Goal: Task Accomplishment & Management: Complete application form

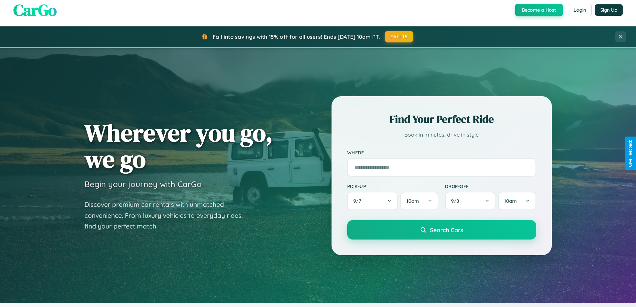
scroll to position [288, 0]
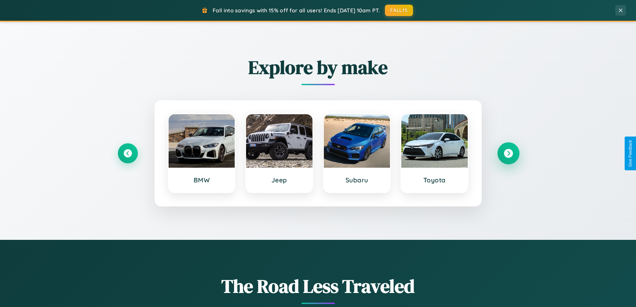
click at [508, 153] on icon at bounding box center [508, 153] width 9 height 9
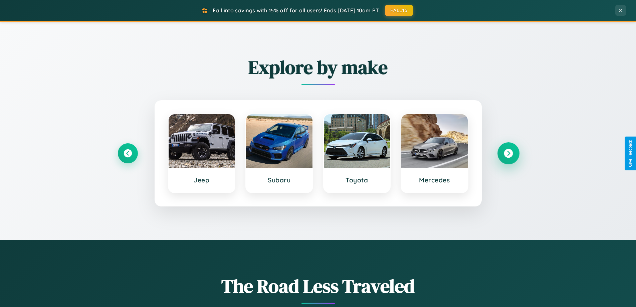
click at [508, 153] on icon at bounding box center [508, 153] width 9 height 9
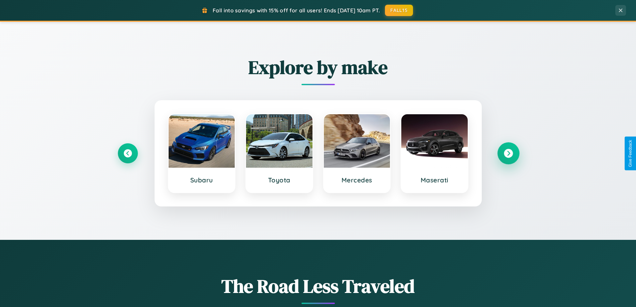
click at [508, 153] on icon at bounding box center [508, 153] width 9 height 9
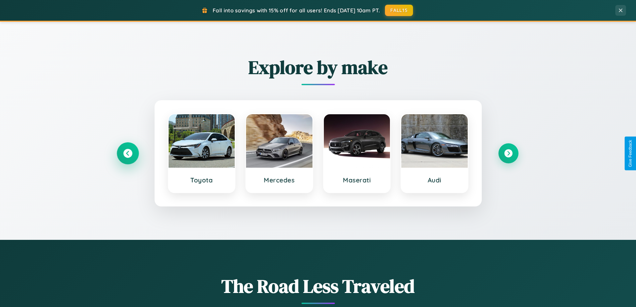
click at [128, 153] on icon at bounding box center [127, 153] width 9 height 9
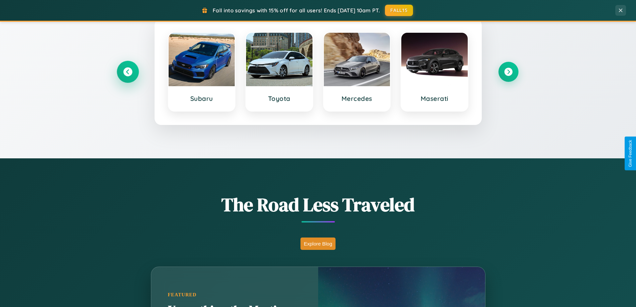
scroll to position [460, 0]
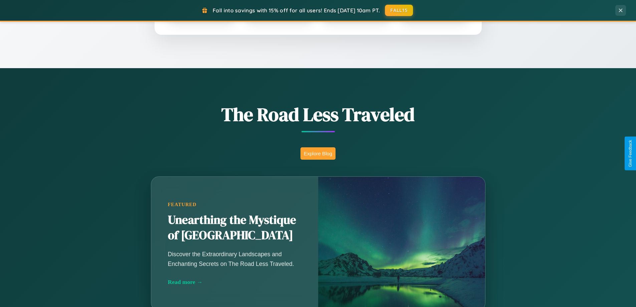
click at [318, 153] on button "Explore Blog" at bounding box center [318, 153] width 35 height 12
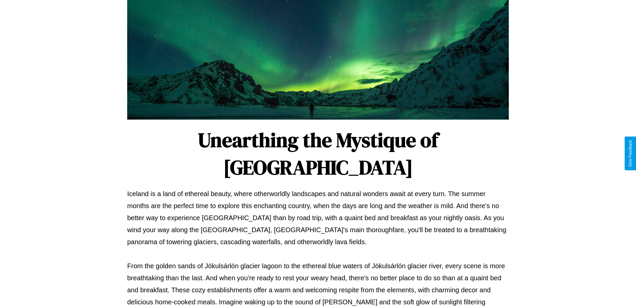
scroll to position [216, 0]
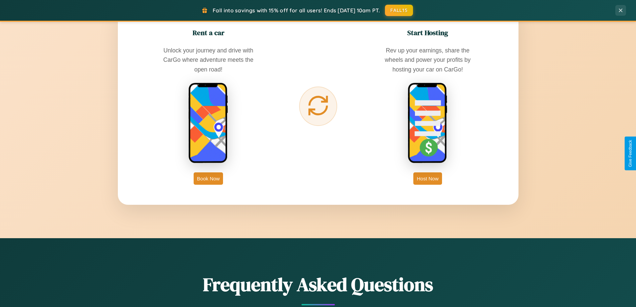
scroll to position [1073, 0]
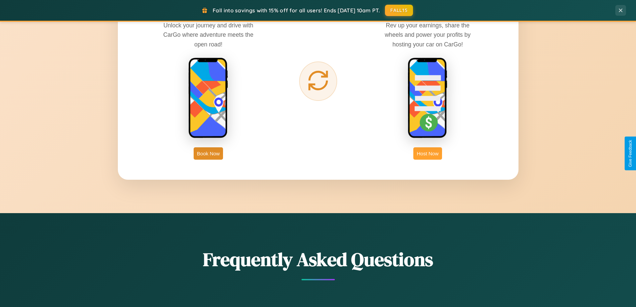
click at [428, 153] on button "Host Now" at bounding box center [427, 153] width 28 height 12
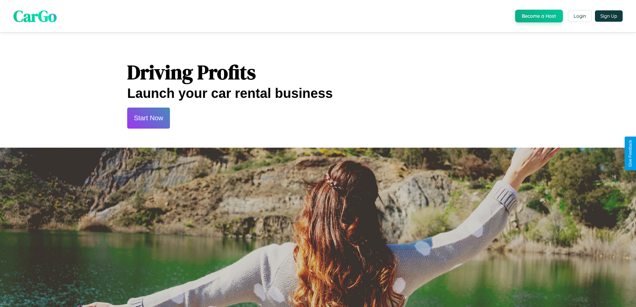
click at [148, 118] on button "Start Now" at bounding box center [148, 118] width 43 height 21
